Goal: Information Seeking & Learning: Learn about a topic

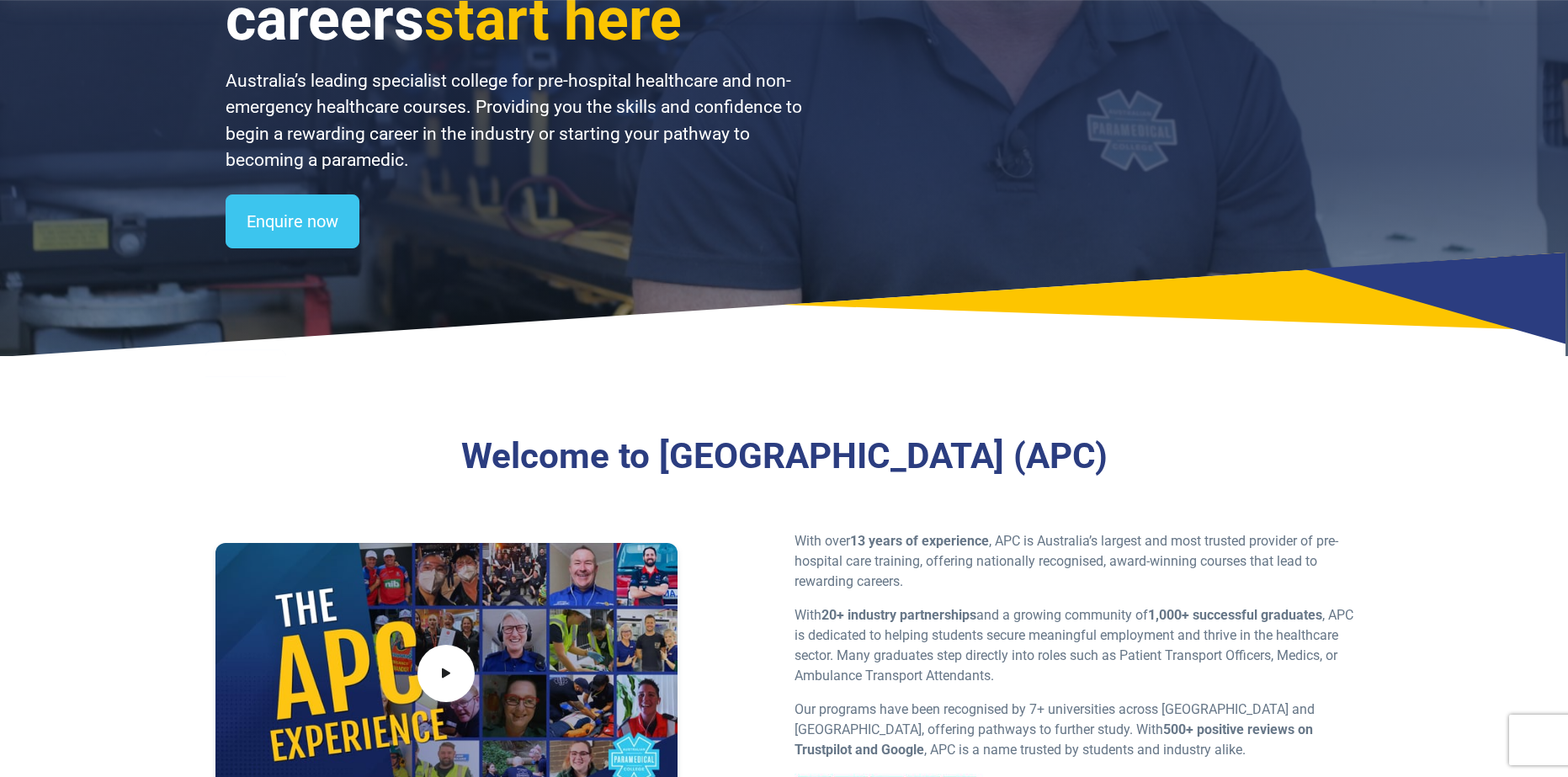
scroll to position [337, 0]
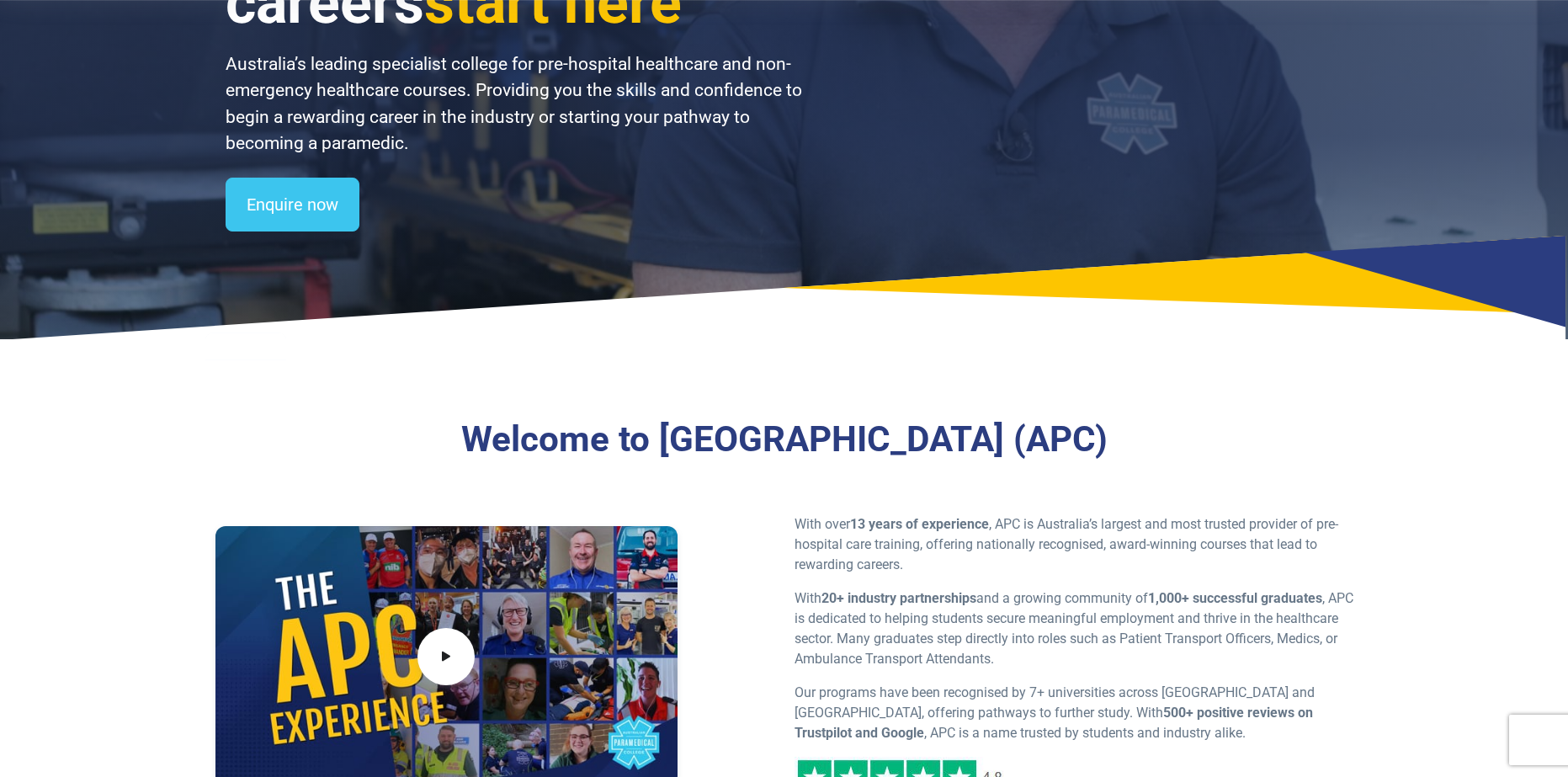
drag, startPoint x: 587, startPoint y: 437, endPoint x: 1160, endPoint y: 451, distance: 573.2
click at [1160, 451] on h3 "Welcome to [GEOGRAPHIC_DATA] (APC)" at bounding box center [784, 439] width 967 height 43
click at [1176, 443] on h3 "Welcome to [GEOGRAPHIC_DATA] (APC)" at bounding box center [784, 439] width 967 height 43
drag, startPoint x: 1193, startPoint y: 445, endPoint x: 602, endPoint y: 430, distance: 591.2
click at [586, 430] on h3 "Welcome to [GEOGRAPHIC_DATA] (APC)" at bounding box center [784, 439] width 967 height 43
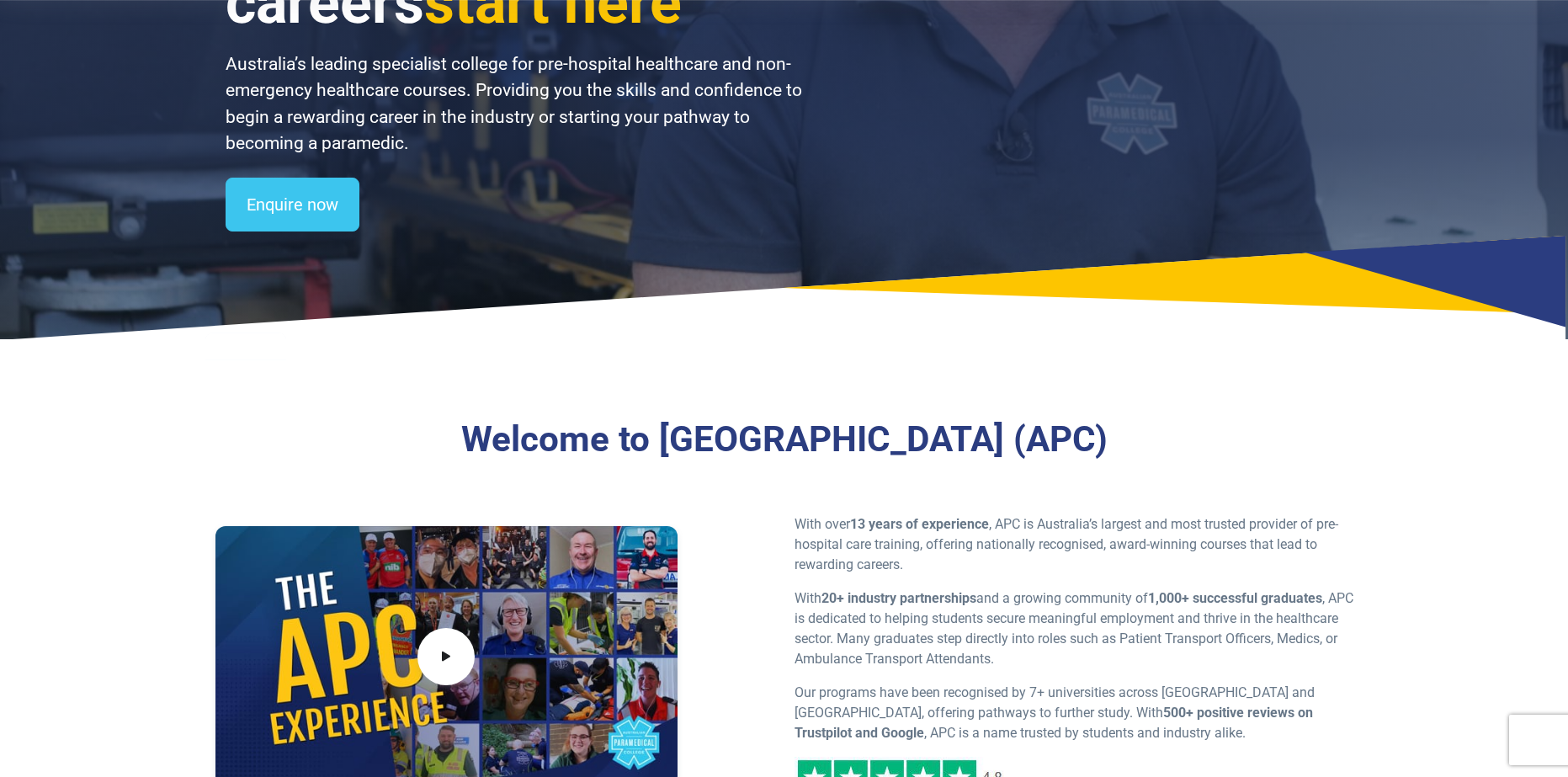
copy h3 "Australian Paramedical College (APC)"
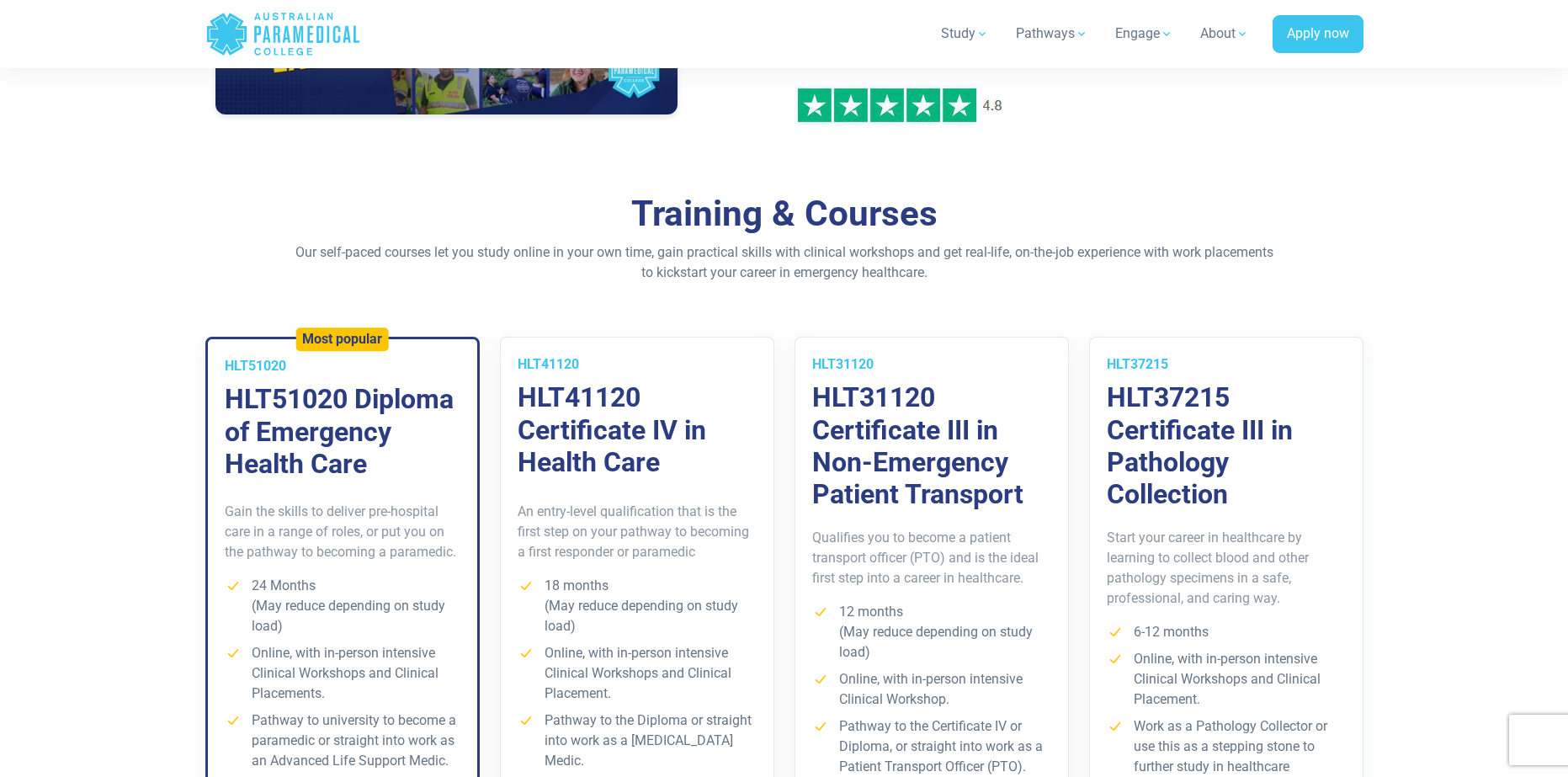
scroll to position [1095, 0]
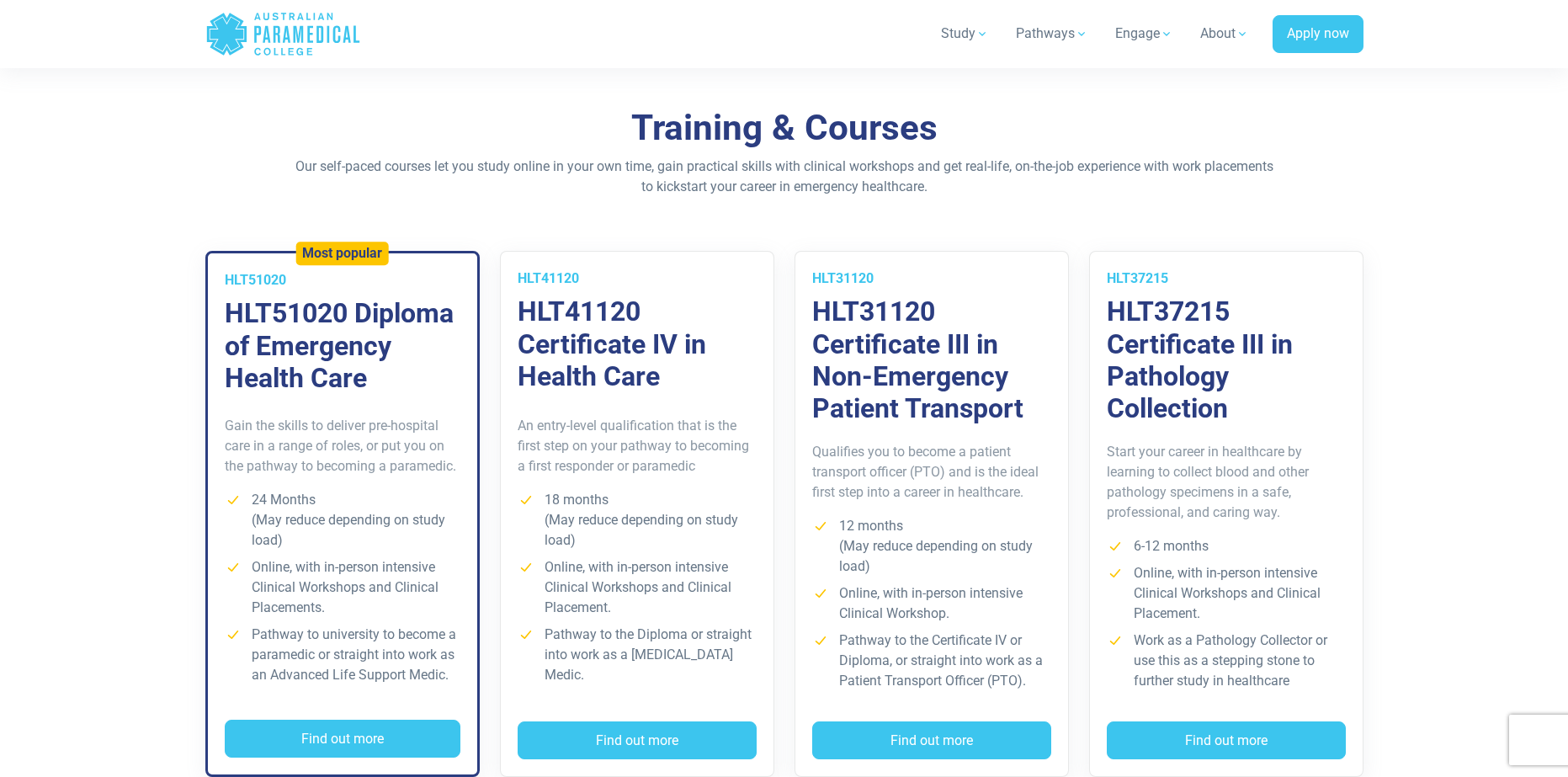
click at [421, 315] on h3 "HLT51020 Diploma of Emergency Health Care" at bounding box center [342, 346] width 235 height 97
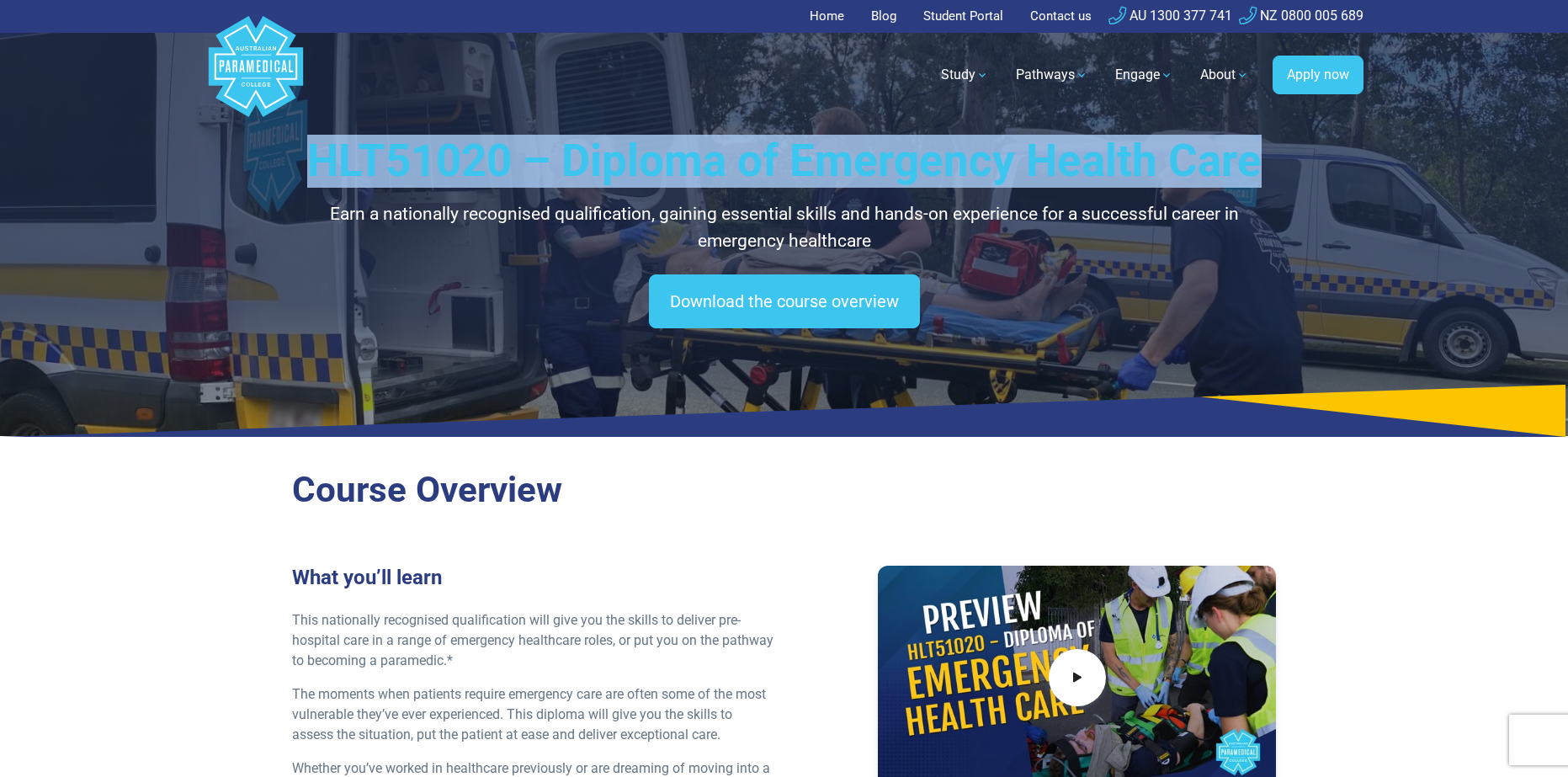
drag, startPoint x: 322, startPoint y: 164, endPoint x: 1275, endPoint y: 176, distance: 953.1
click at [1275, 176] on h1 "HLT51020 – Diploma of Emergency Health Care" at bounding box center [784, 161] width 985 height 53
copy h1 "HLT51020 – Diploma of Emergency Health Care"
